Goal: Transaction & Acquisition: Purchase product/service

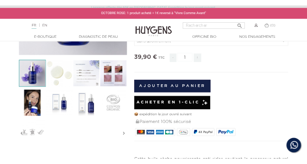
scroll to position [137, 0]
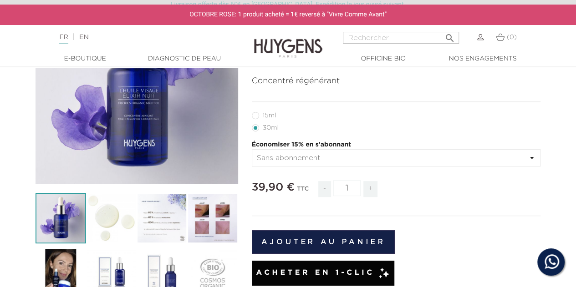
click at [373, 189] on span "+" at bounding box center [371, 189] width 15 height 16
type input "3"
click at [267, 114] on label12"] "15ml" at bounding box center [270, 115] width 36 height 7
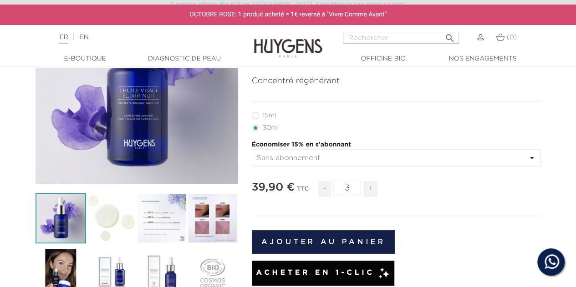
radio input "true"
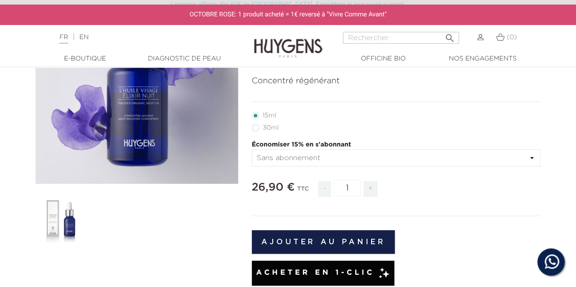
click at [256, 129] on label22"] "30ml" at bounding box center [271, 127] width 38 height 7
radio input "true"
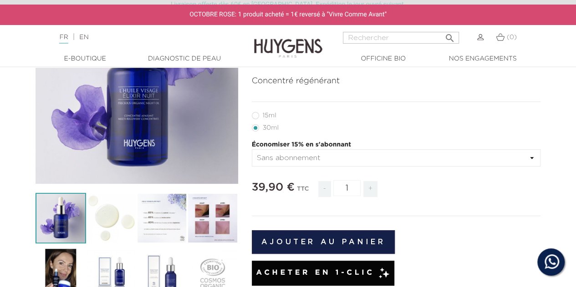
click at [322, 192] on span "-" at bounding box center [324, 189] width 13 height 16
click at [384, 188] on div "39,90 € TTC - 1 +" at bounding box center [396, 193] width 289 height 31
click at [263, 115] on label12"] "15ml" at bounding box center [270, 115] width 36 height 7
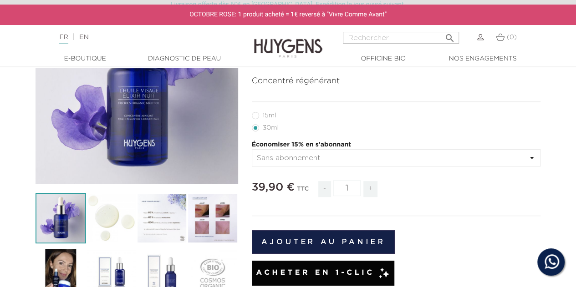
radio input "true"
